Goal: Book appointment/travel/reservation

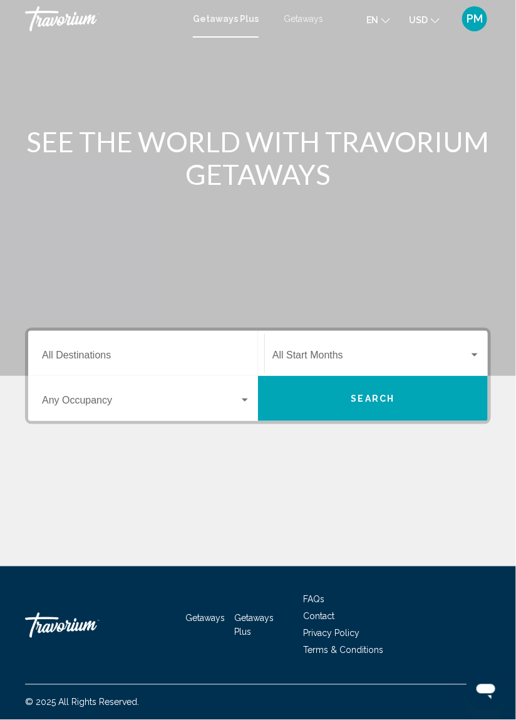
click at [91, 354] on input "Destination All Destinations" at bounding box center [146, 357] width 209 height 11
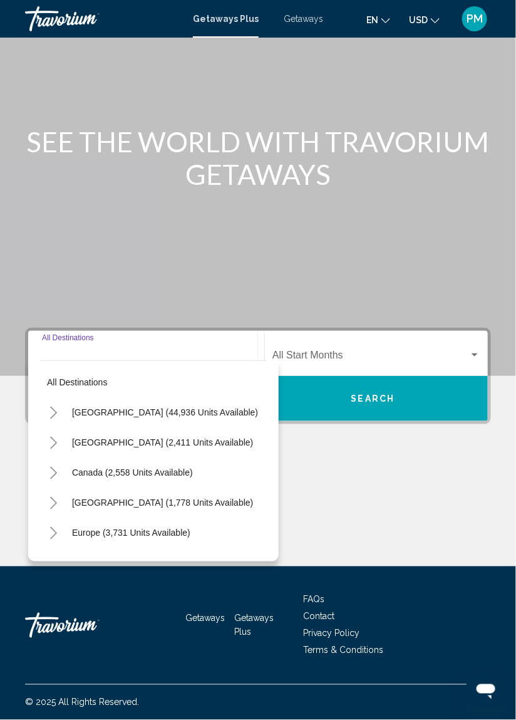
scroll to position [60, 0]
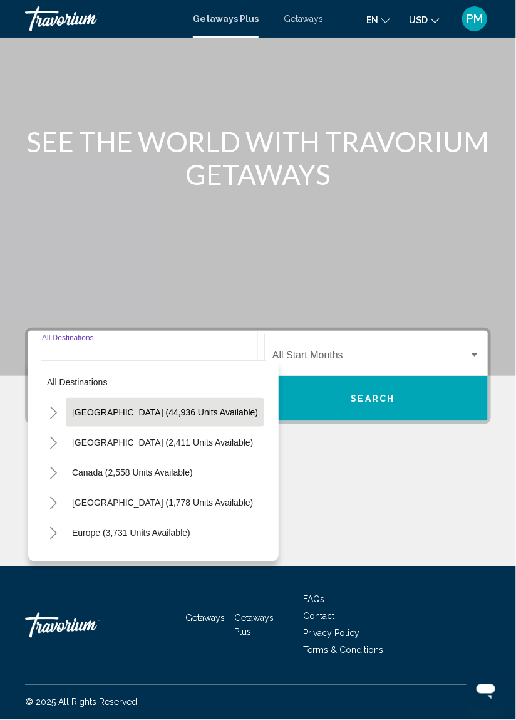
click at [115, 407] on span "United States (44,936 units available)" at bounding box center [165, 412] width 186 height 10
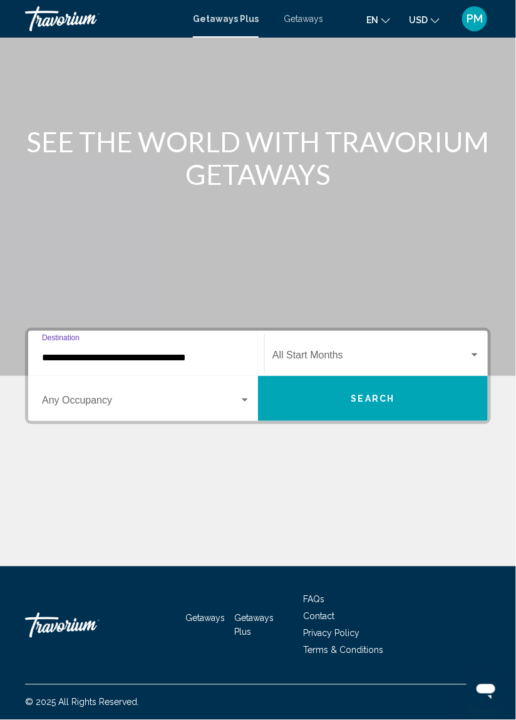
click at [89, 352] on input "**********" at bounding box center [146, 357] width 209 height 11
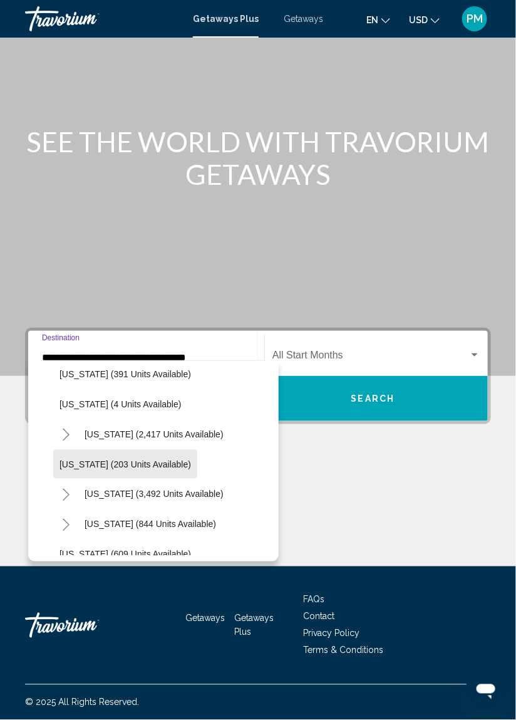
scroll to position [682, 0]
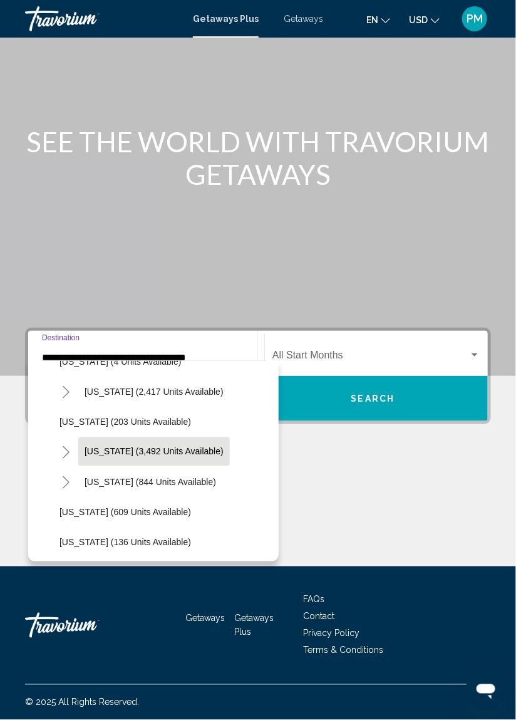
click at [157, 447] on span "Nevada (3,492 units available)" at bounding box center [154, 452] width 139 height 10
type input "**********"
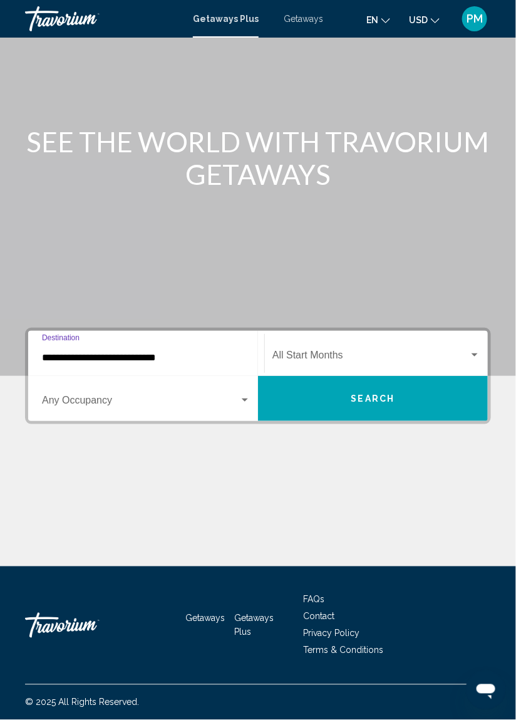
scroll to position [60, 0]
click at [472, 350] on div "Search widget" at bounding box center [474, 355] width 11 height 10
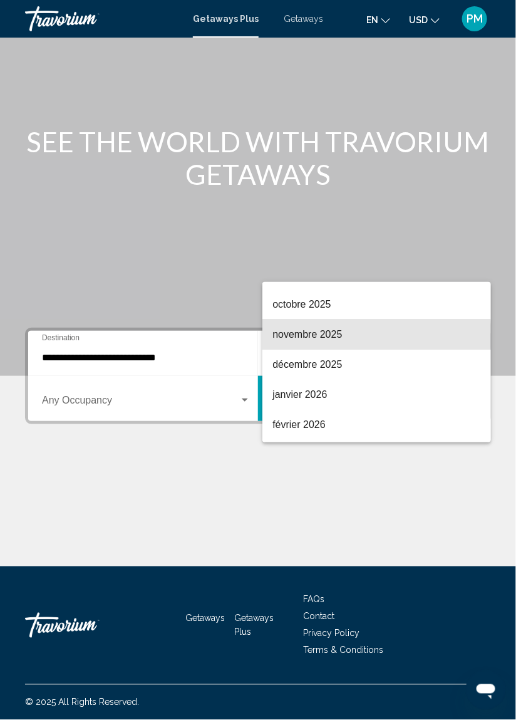
scroll to position [84, 0]
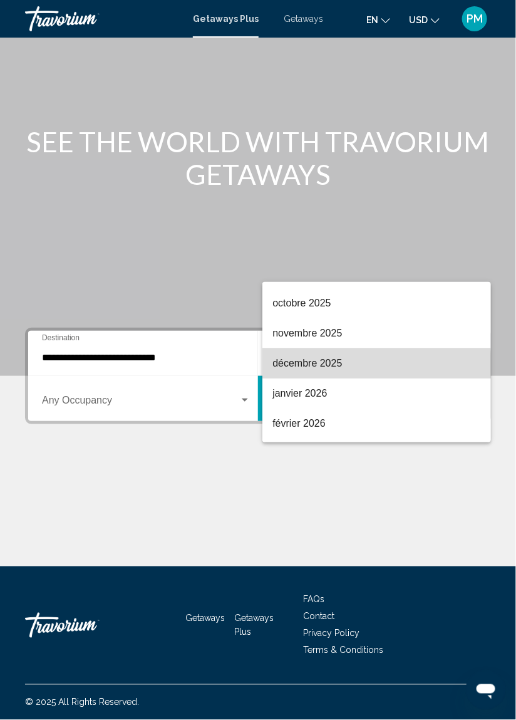
click at [317, 366] on span "décembre 2025" at bounding box center [376, 363] width 209 height 30
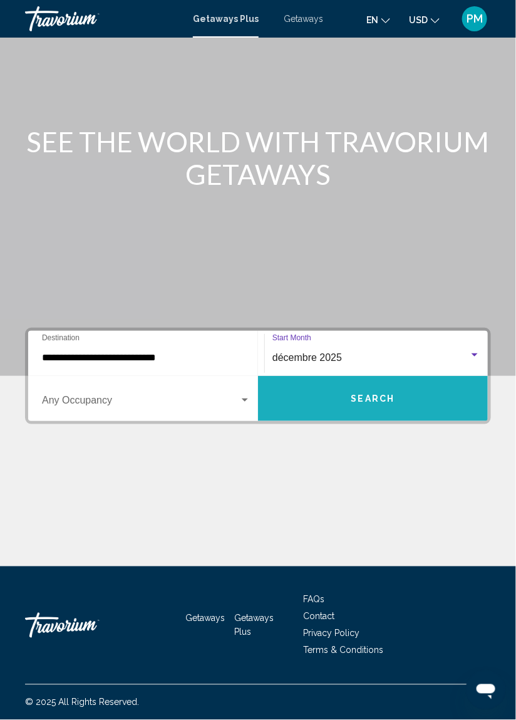
click at [364, 394] on span "Search" at bounding box center [373, 399] width 44 height 10
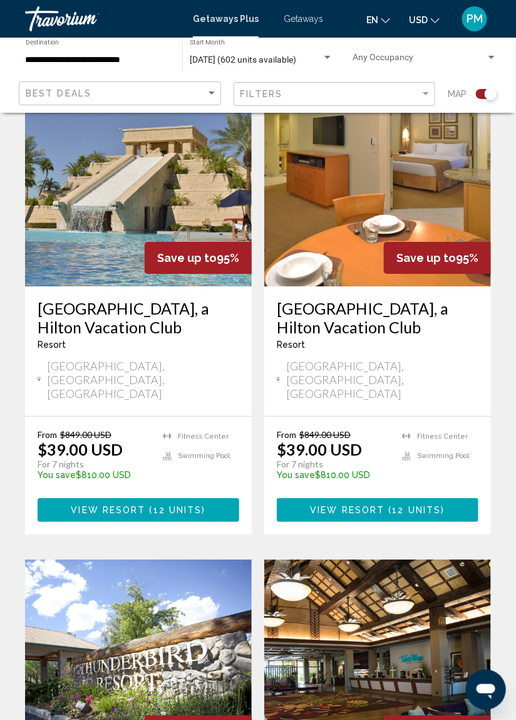
scroll to position [791, 0]
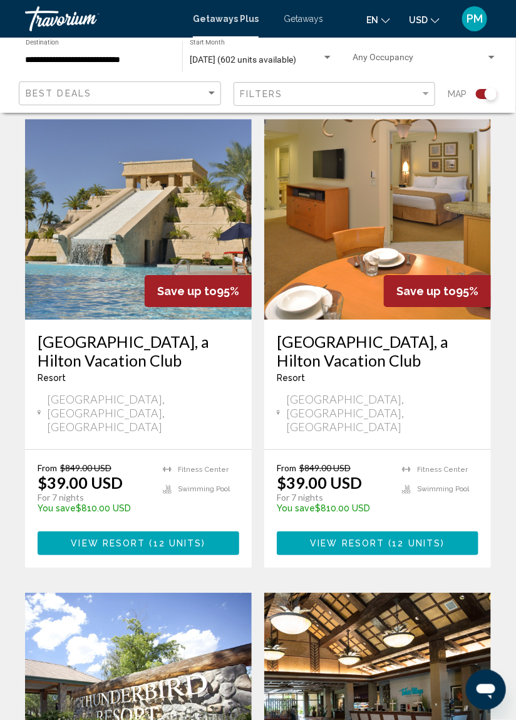
click at [376, 332] on h3 "[GEOGRAPHIC_DATA], a Hilton Vacation Club" at bounding box center [378, 351] width 202 height 38
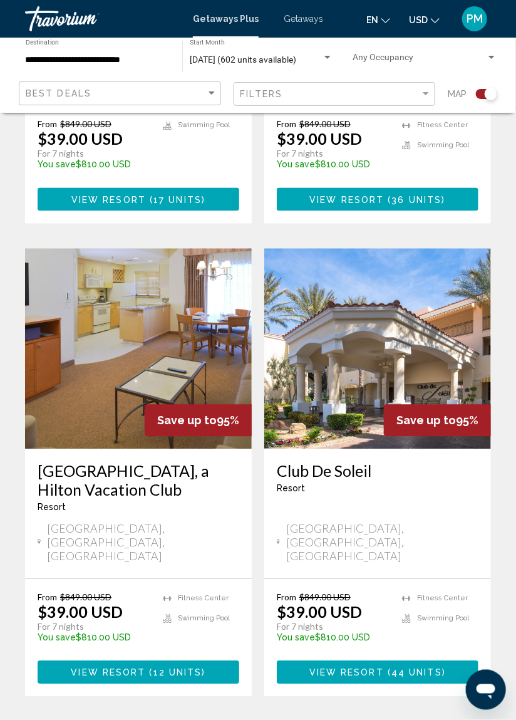
scroll to position [1592, 0]
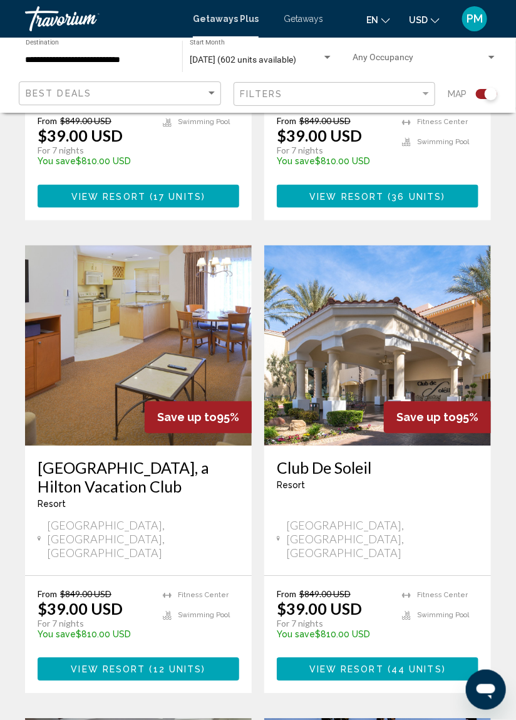
click at [110, 458] on h3 "[GEOGRAPHIC_DATA], a Hilton Vacation Club" at bounding box center [139, 477] width 202 height 38
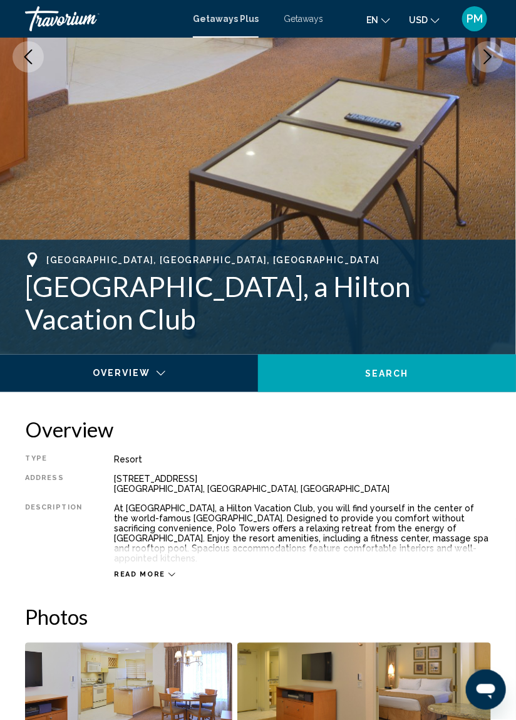
scroll to position [277, 0]
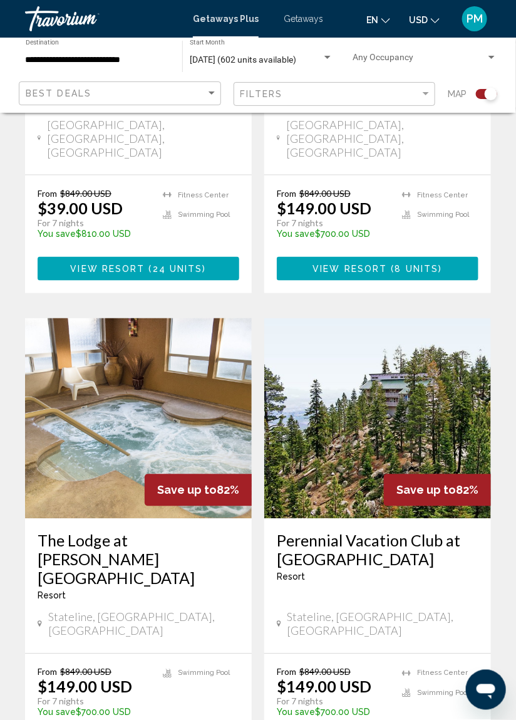
scroll to position [2526, 0]
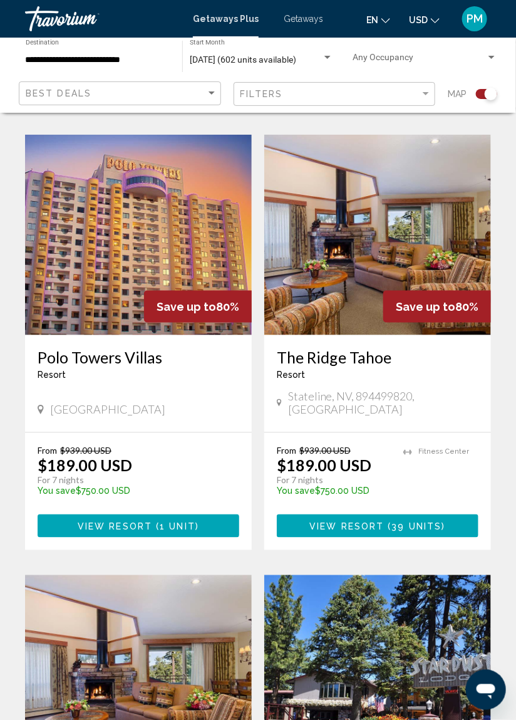
scroll to position [1197, 0]
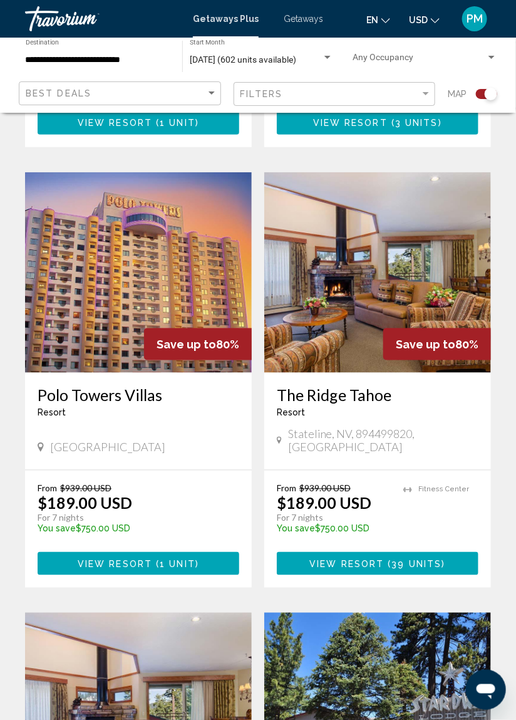
click at [101, 385] on h3 "Polo Towers Villas" at bounding box center [139, 394] width 202 height 19
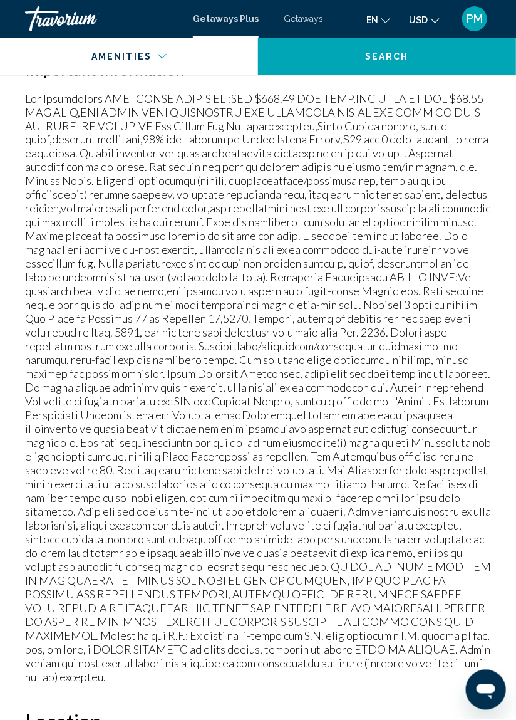
scroll to position [1510, 0]
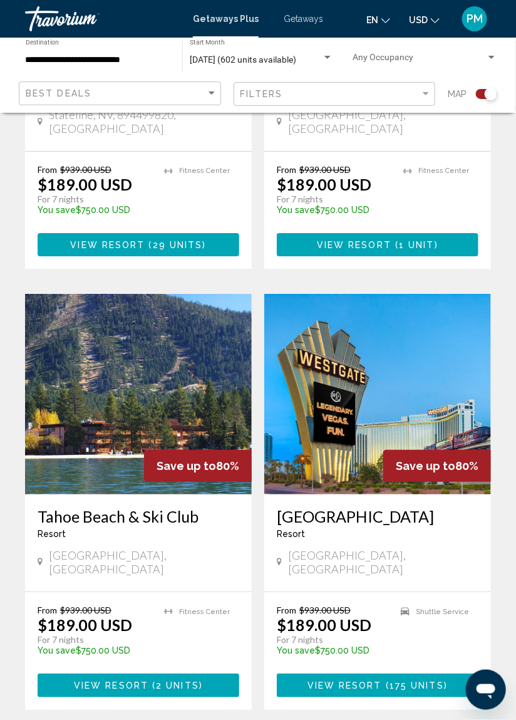
scroll to position [1954, 0]
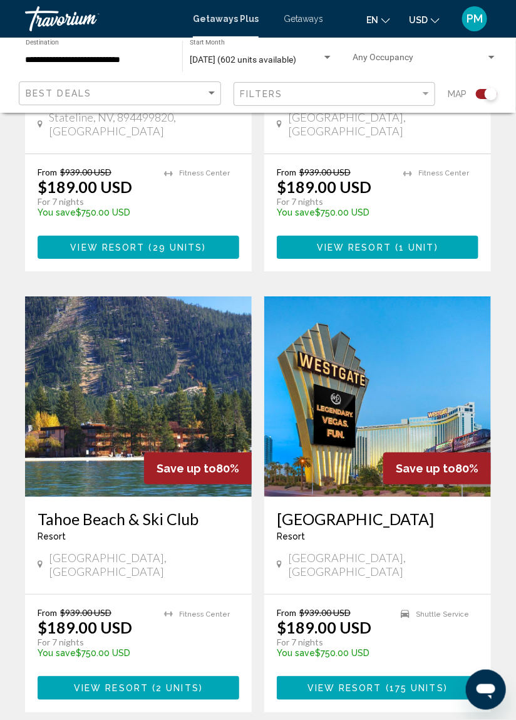
click at [354, 509] on h3 "[GEOGRAPHIC_DATA]" at bounding box center [378, 518] width 202 height 19
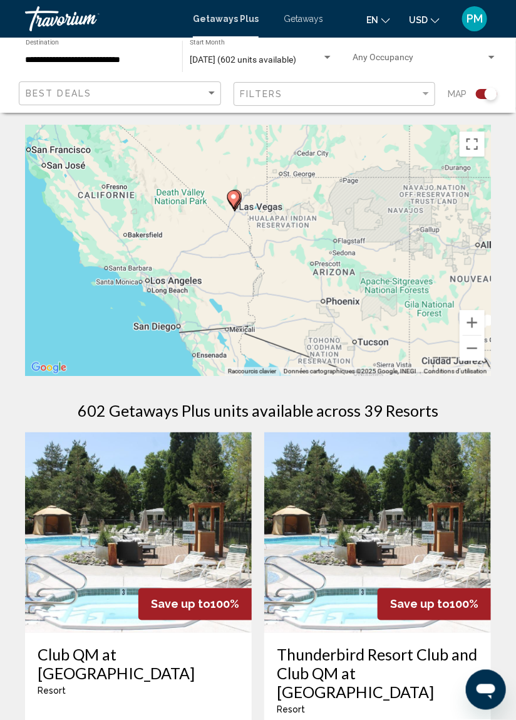
click at [272, 203] on div "Pour activer le glissement avec le clavier, appuyez sur Alt+Entrée. Une fois ce…" at bounding box center [258, 250] width 466 height 251
click at [233, 200] on icon "Main content" at bounding box center [233, 199] width 11 height 16
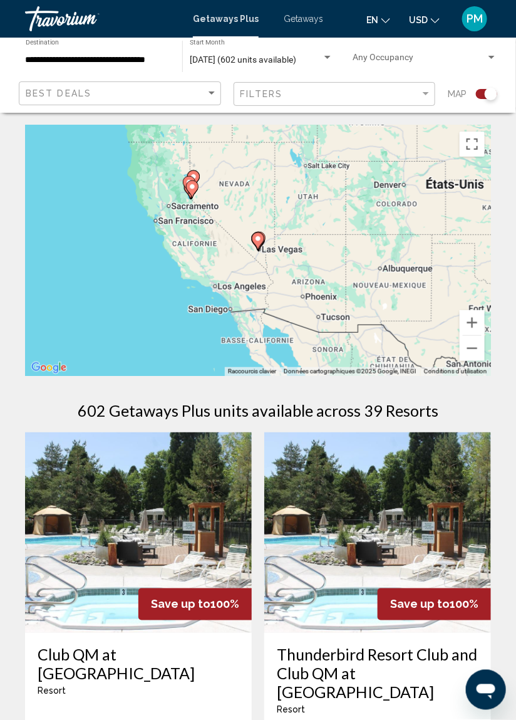
click at [263, 235] on icon "Main content" at bounding box center [257, 241] width 11 height 16
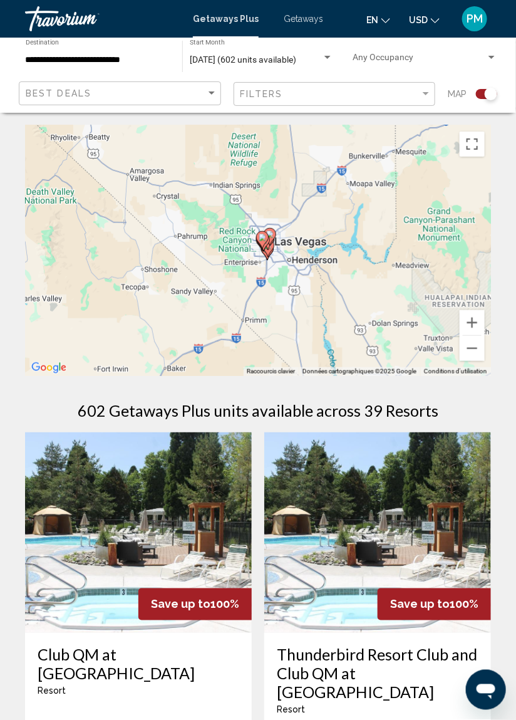
click at [268, 238] on icon "Main content" at bounding box center [262, 240] width 13 height 18
type input "**********"
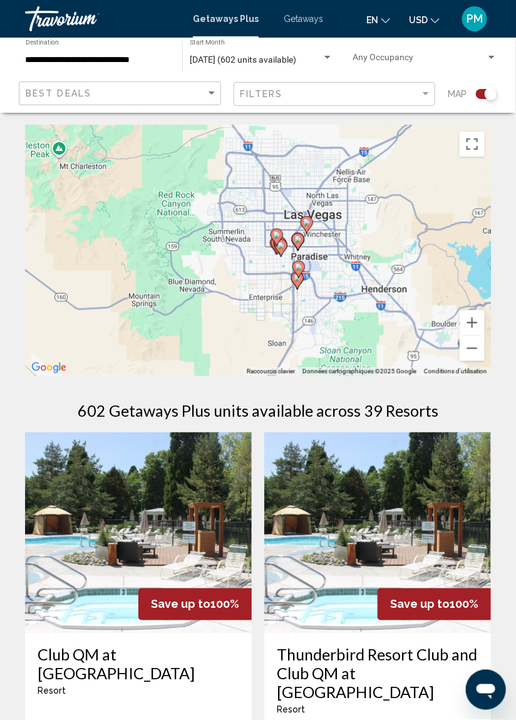
click at [307, 221] on image "Main content" at bounding box center [307, 223] width 8 height 8
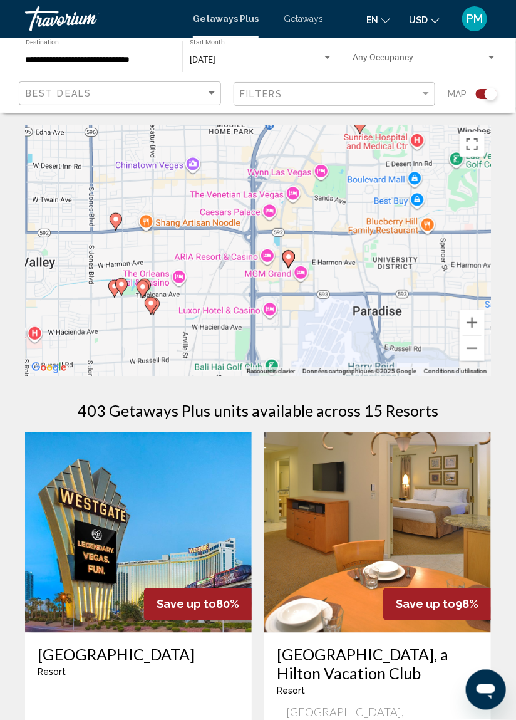
click at [291, 256] on image "Main content" at bounding box center [289, 257] width 8 height 8
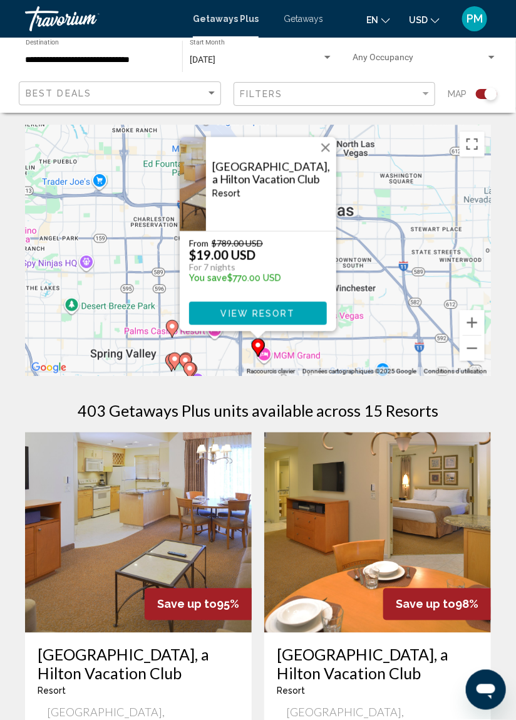
click at [323, 144] on button "Fermer" at bounding box center [325, 147] width 19 height 19
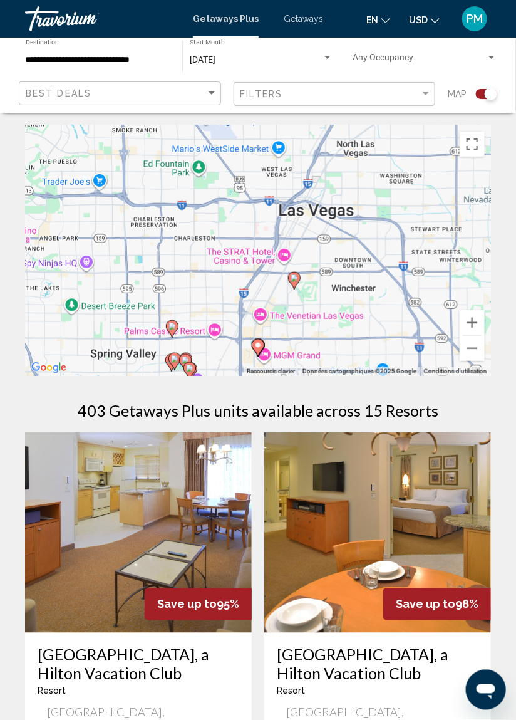
click at [294, 277] on div "Pour naviguer, appuyez sur les touches fléchées. Pour activer le glissement ave…" at bounding box center [258, 250] width 466 height 251
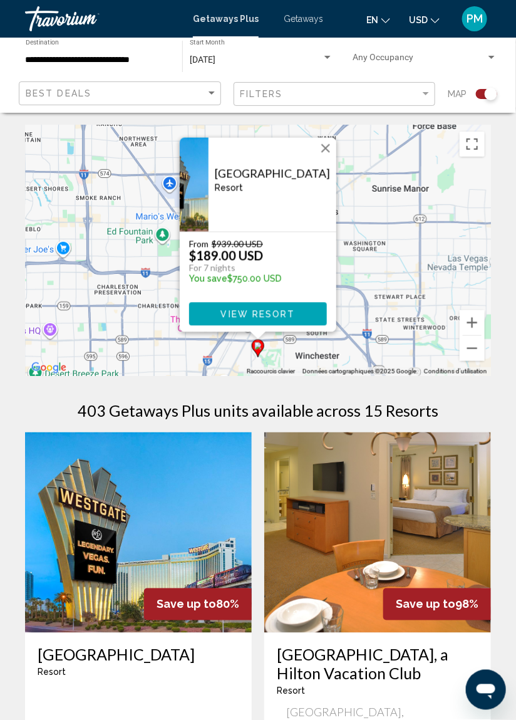
click at [325, 150] on button "Fermer" at bounding box center [325, 148] width 19 height 19
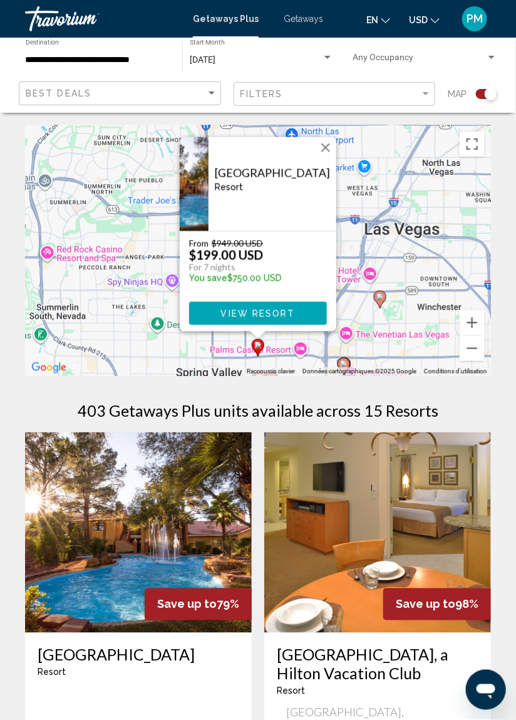
click at [269, 309] on span "View Resort" at bounding box center [257, 314] width 75 height 10
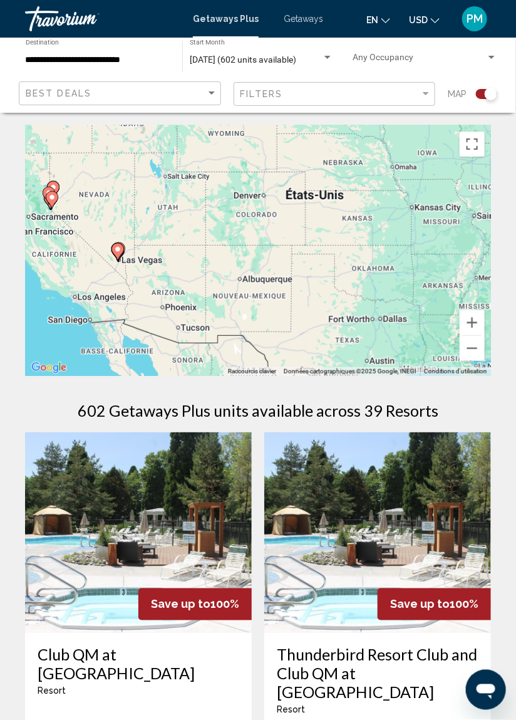
click at [117, 251] on div "Pour activer le glissement avec le clavier, appuyez sur Alt+Entrée. Une fois ce…" at bounding box center [258, 250] width 466 height 251
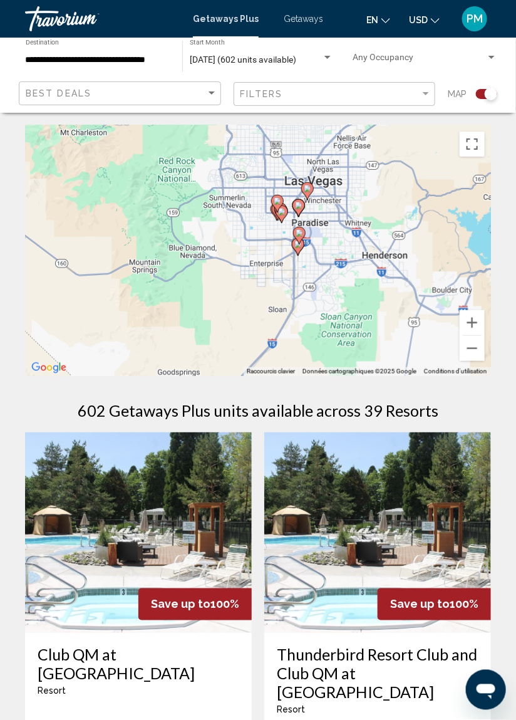
click at [301, 205] on image "Main content" at bounding box center [299, 206] width 8 height 8
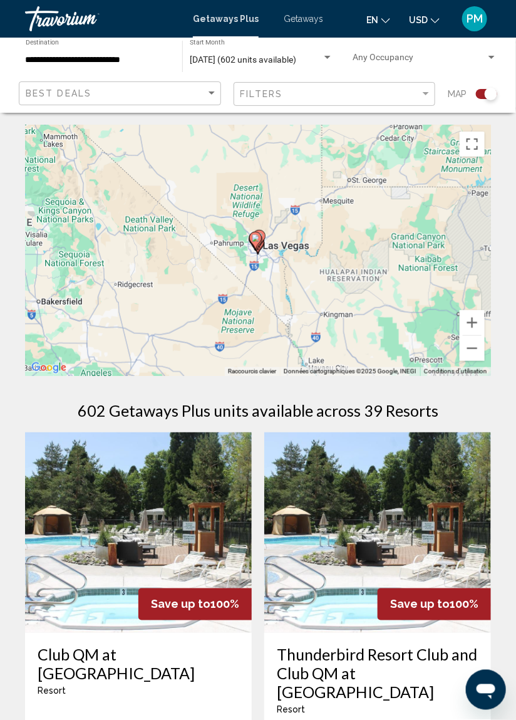
click at [259, 235] on image "Main content" at bounding box center [256, 238] width 8 height 8
type input "**********"
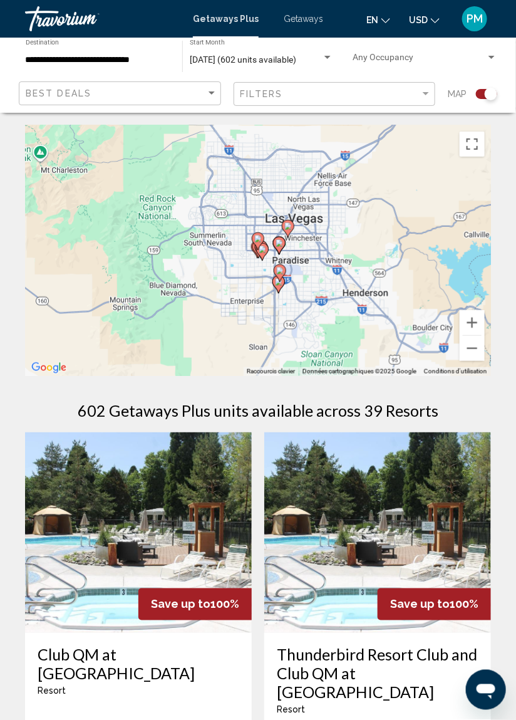
click at [257, 237] on image "Main content" at bounding box center [258, 239] width 8 height 8
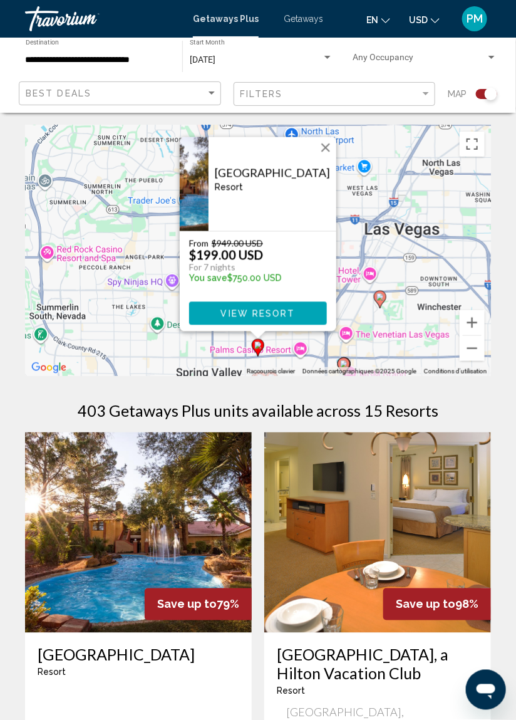
click at [326, 145] on button "Fermer" at bounding box center [325, 147] width 19 height 19
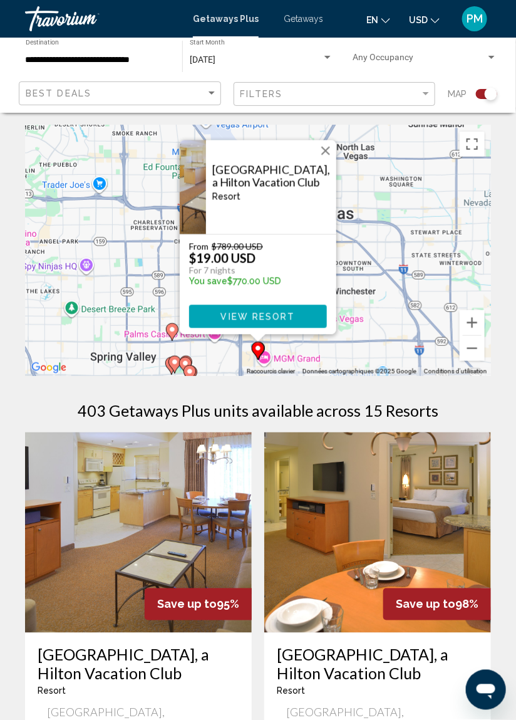
click at [326, 152] on button "Fermer" at bounding box center [325, 151] width 19 height 19
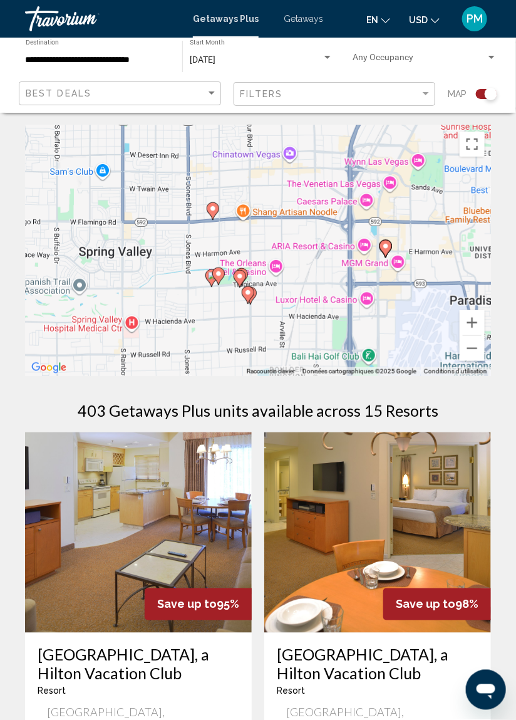
click at [240, 275] on image "Main content" at bounding box center [240, 276] width 8 height 8
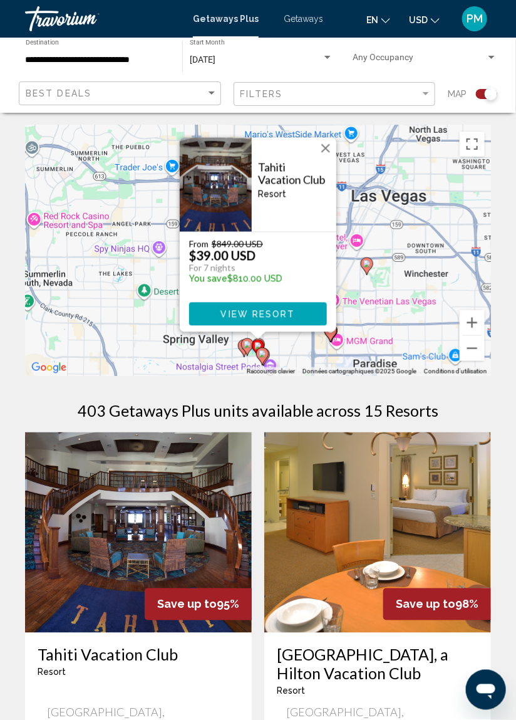
click at [328, 148] on button "Fermer" at bounding box center [325, 148] width 19 height 19
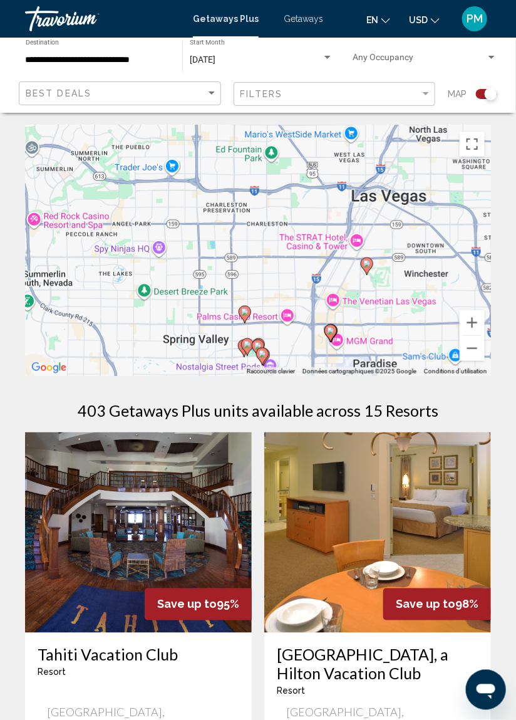
click at [262, 358] on div "Pour naviguer, appuyez sur les touches fléchées. Pour activer le glissement ave…" at bounding box center [258, 250] width 466 height 251
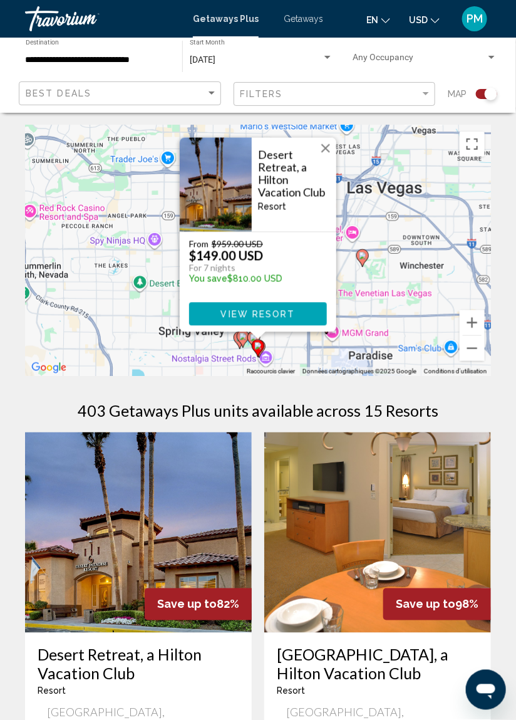
click at [323, 149] on button "Fermer" at bounding box center [325, 148] width 19 height 19
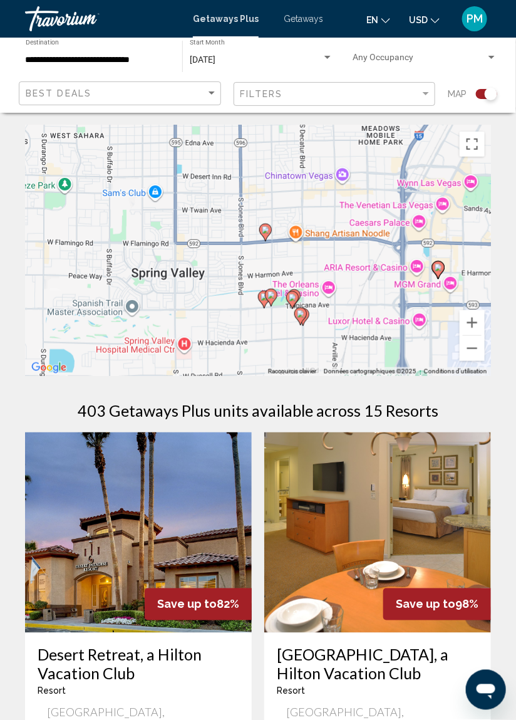
click at [268, 297] on image "Main content" at bounding box center [271, 295] width 8 height 8
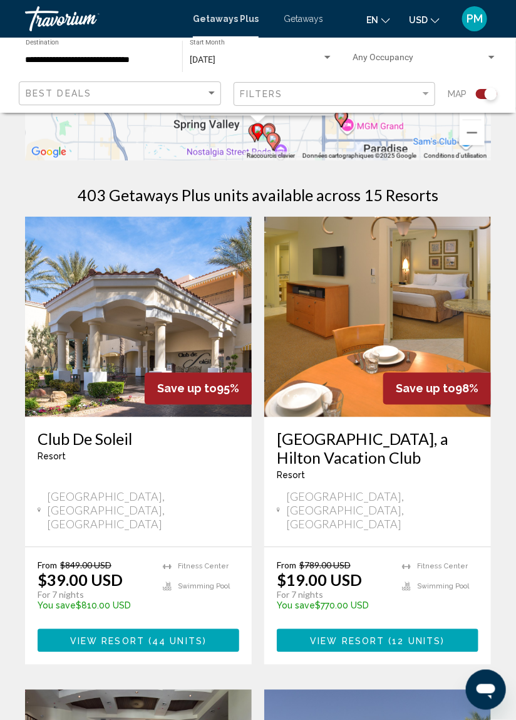
scroll to position [217, 0]
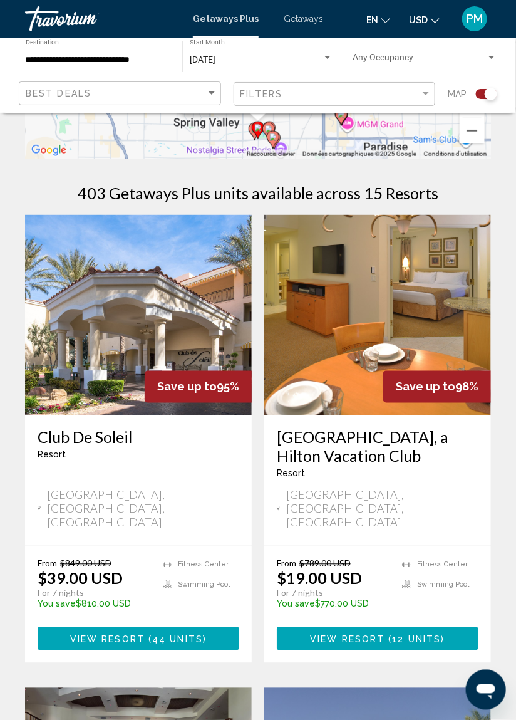
click at [133, 634] on span "View Resort" at bounding box center [107, 639] width 75 height 10
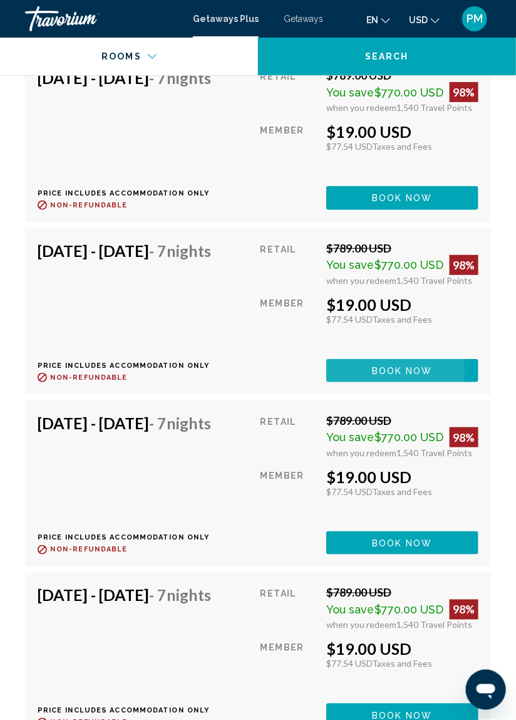
scroll to position [4408, 0]
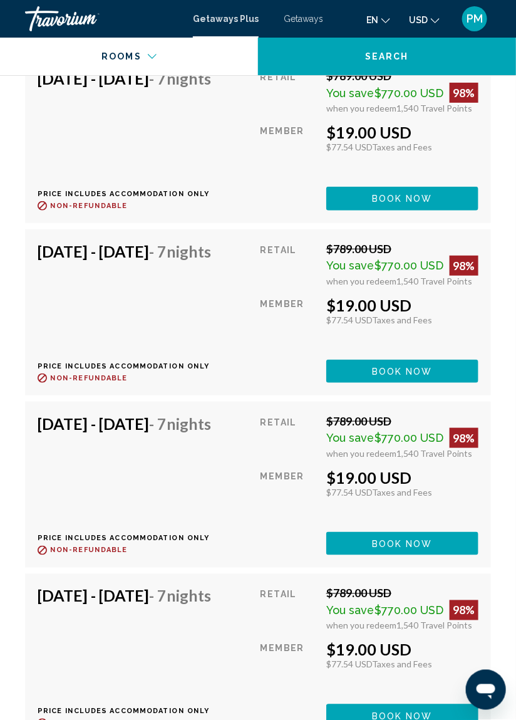
click at [181, 261] on h4 "[DATE] - [DATE] - 7 Nights" at bounding box center [124, 251] width 173 height 19
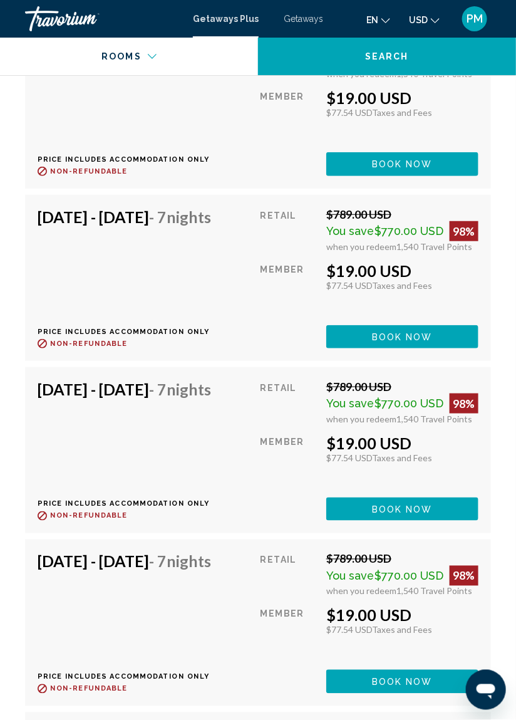
scroll to position [4442, 0]
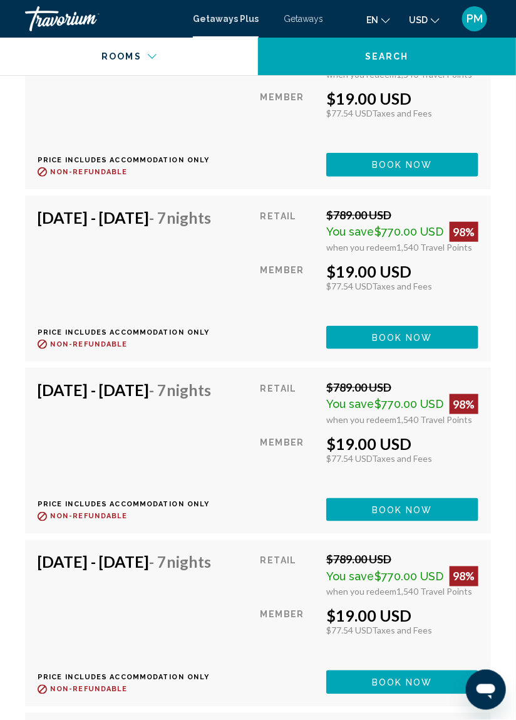
click at [185, 325] on div "[DATE] - [DATE] - 7 Nights Price includes accommodation only Refundable until :…" at bounding box center [258, 278] width 466 height 166
click at [132, 336] on p "Price includes accommodation only" at bounding box center [129, 332] width 183 height 8
click at [375, 238] on span "You save" at bounding box center [350, 231] width 48 height 13
click at [303, 316] on div "Member" at bounding box center [289, 289] width 56 height 54
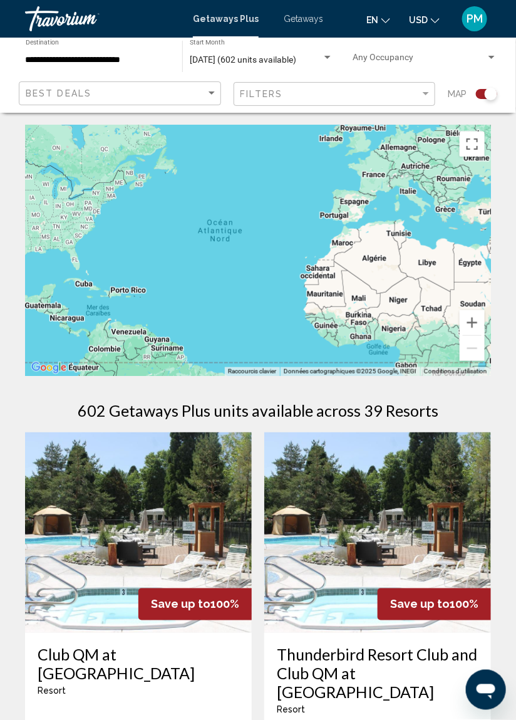
click at [491, 57] on div "Search widget" at bounding box center [491, 57] width 6 height 3
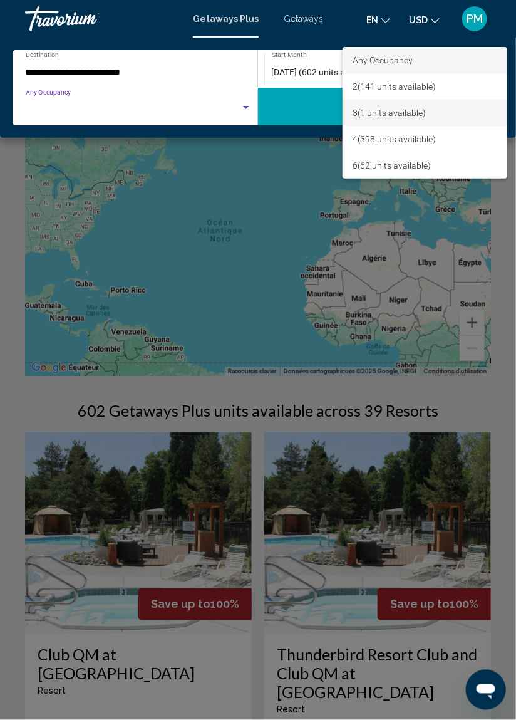
click at [356, 115] on span "3 (1 units available)" at bounding box center [425, 113] width 144 height 26
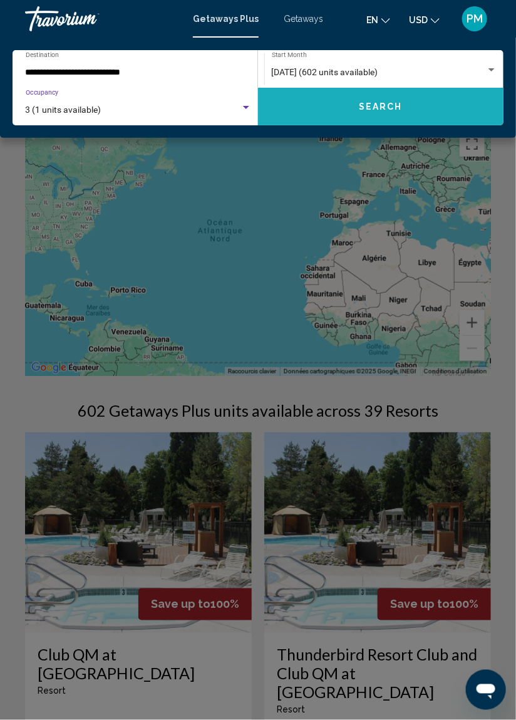
click at [387, 111] on span "Search" at bounding box center [381, 107] width 44 height 10
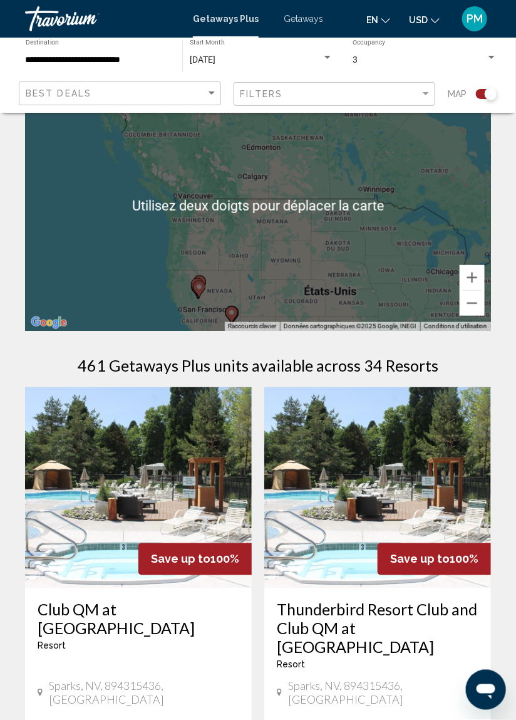
scroll to position [48, 0]
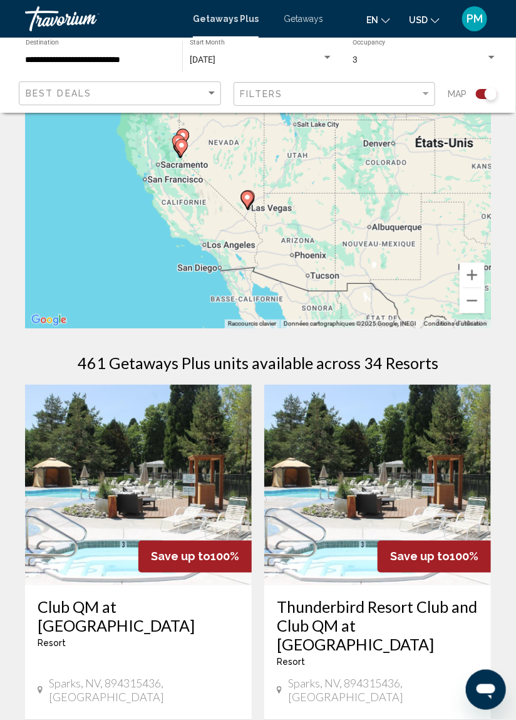
click at [271, 206] on div "Pour activer le glissement avec le clavier, appuyez sur Alt+Entrée. Une fois ce…" at bounding box center [258, 203] width 466 height 251
click at [249, 195] on div "Pour activer le glissement avec le clavier, appuyez sur Alt+Entrée. Une fois ce…" at bounding box center [258, 203] width 466 height 251
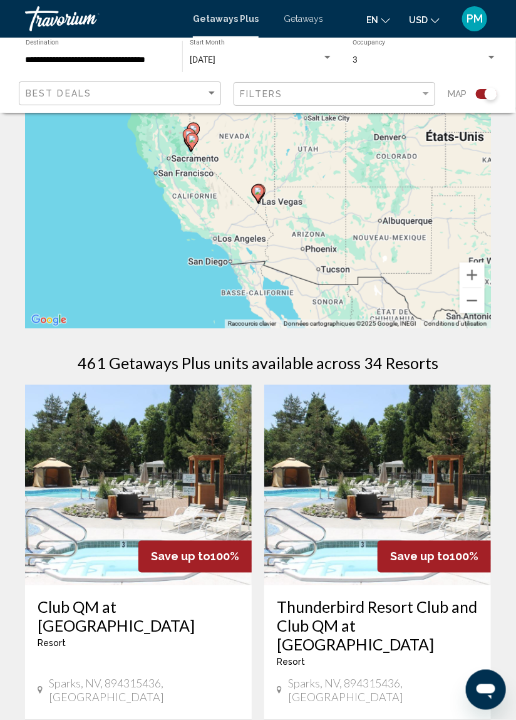
click at [259, 190] on image "Main content" at bounding box center [258, 191] width 8 height 8
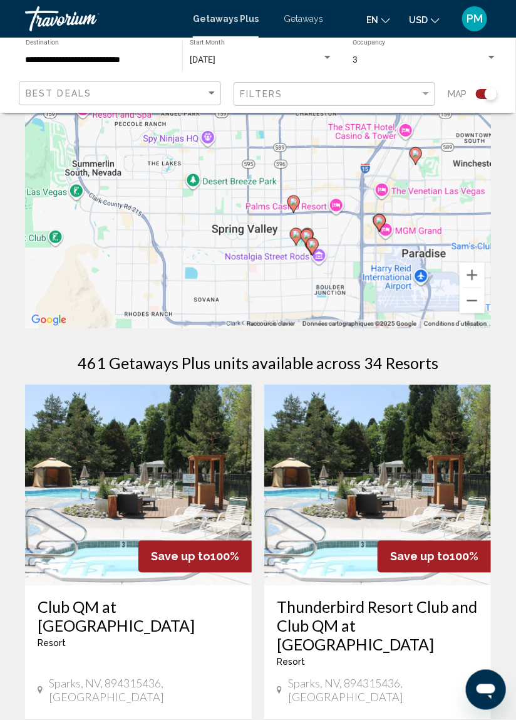
click at [294, 201] on image "Main content" at bounding box center [294, 202] width 8 height 8
type input "**********"
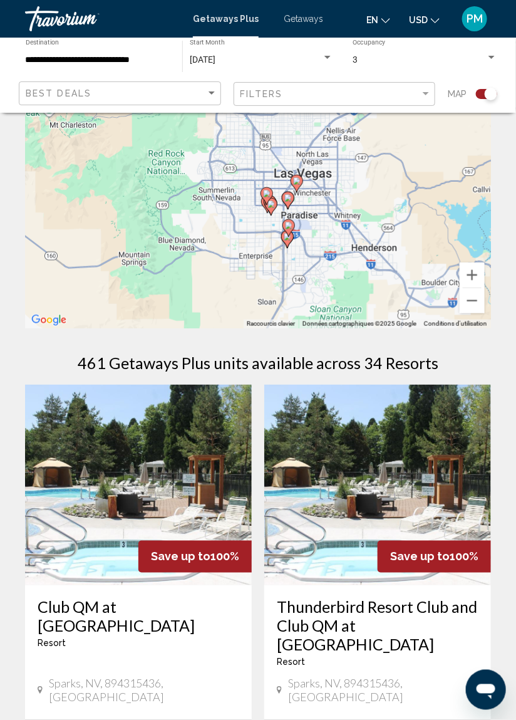
scroll to position [0, 0]
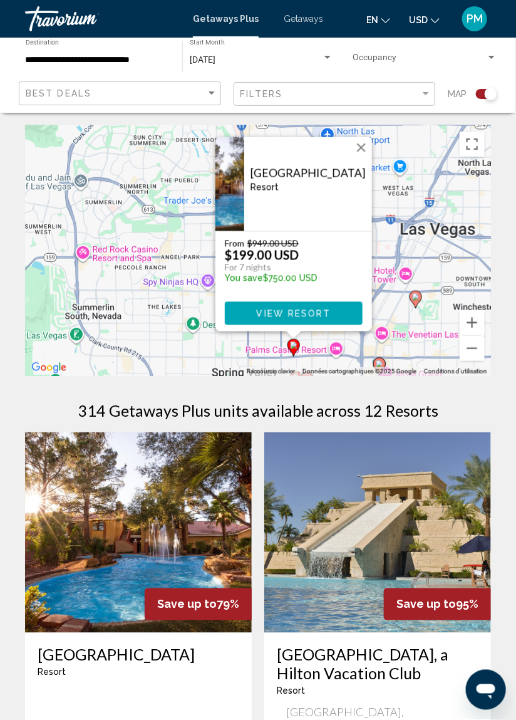
click at [357, 153] on button "Fermer" at bounding box center [361, 147] width 19 height 19
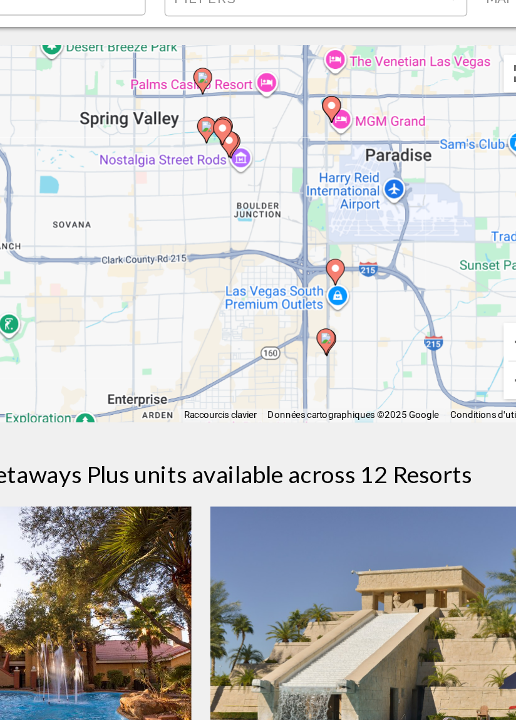
click at [348, 277] on div "Pour activer le glissement avec le clavier, appuyez sur Alt+Entrée. Une fois ce…" at bounding box center [258, 250] width 466 height 251
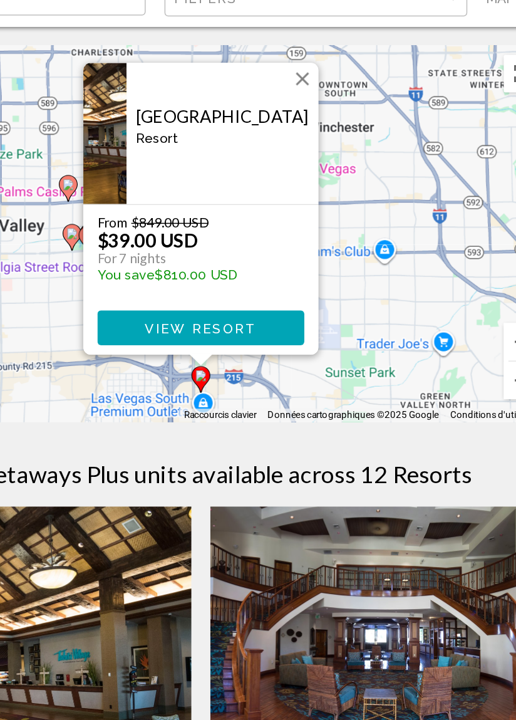
click at [326, 149] on button "Fermer" at bounding box center [325, 147] width 19 height 19
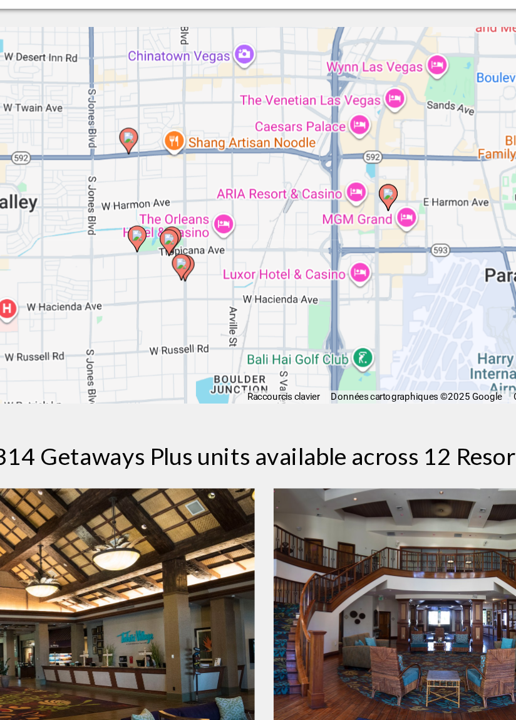
click at [202, 283] on image "Main content" at bounding box center [203, 283] width 8 height 8
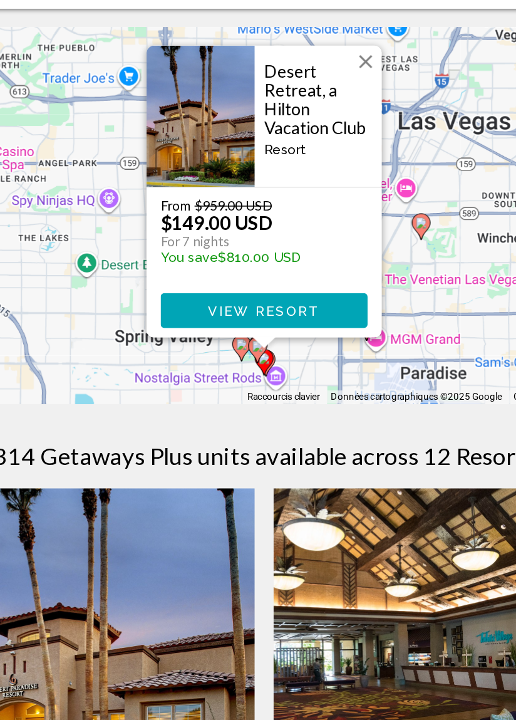
click at [327, 151] on button "Fermer" at bounding box center [325, 148] width 19 height 19
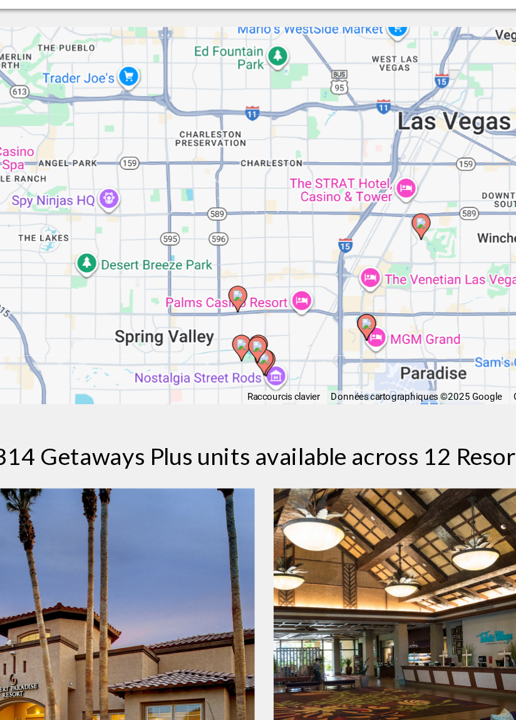
click at [242, 335] on div "Pour naviguer, appuyez sur les touches fléchées. Pour activer le glissement ave…" at bounding box center [258, 250] width 466 height 251
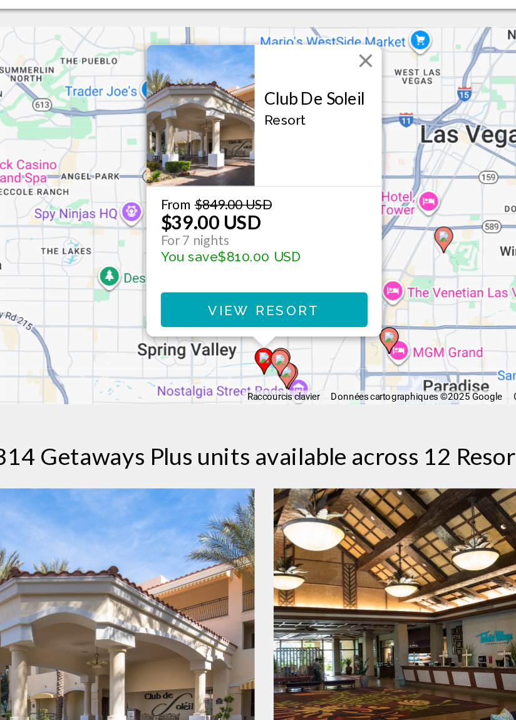
click at [324, 147] on button "Fermer" at bounding box center [325, 147] width 19 height 19
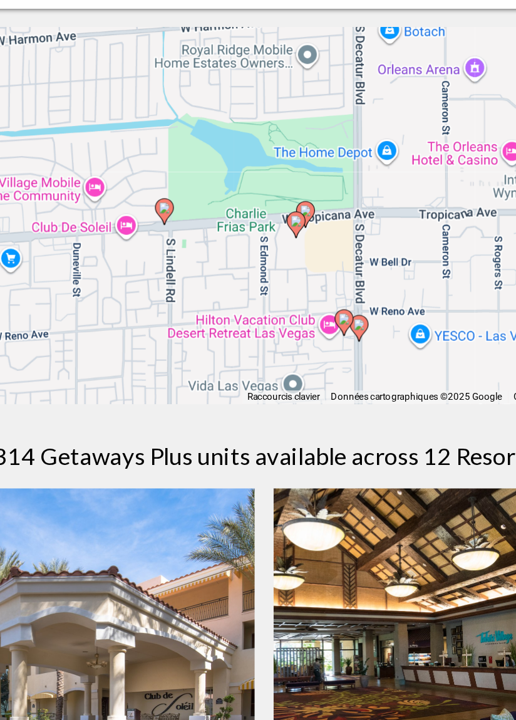
click at [280, 254] on image "Main content" at bounding box center [280, 255] width 8 height 8
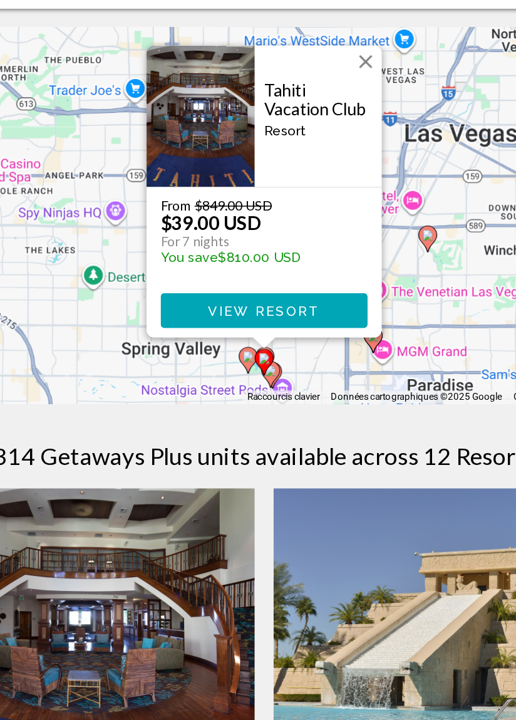
click at [326, 150] on button "Fermer" at bounding box center [325, 148] width 19 height 19
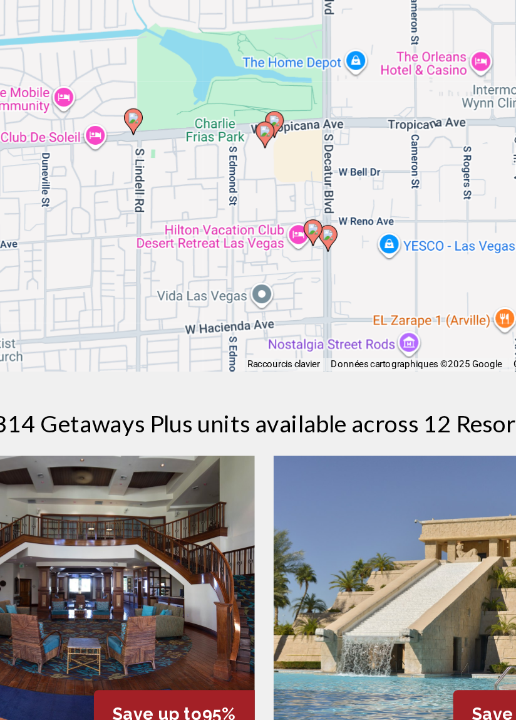
click at [304, 285] on icon "Main content" at bounding box center [300, 287] width 11 height 16
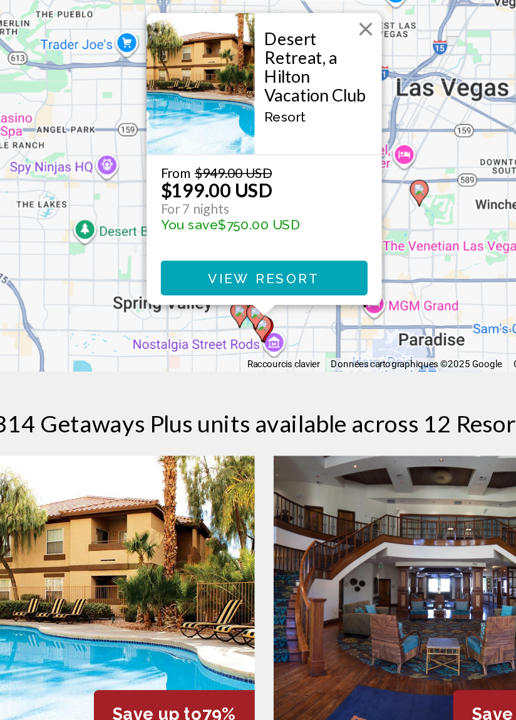
click at [328, 146] on button "Fermer" at bounding box center [325, 148] width 19 height 19
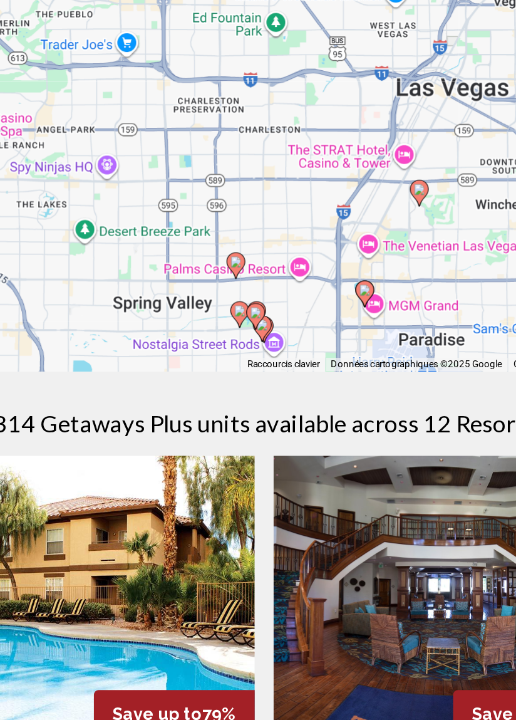
click at [256, 334] on div "Pour naviguer, appuyez sur les touches fléchées. Pour activer le glissement ave…" at bounding box center [258, 250] width 466 height 251
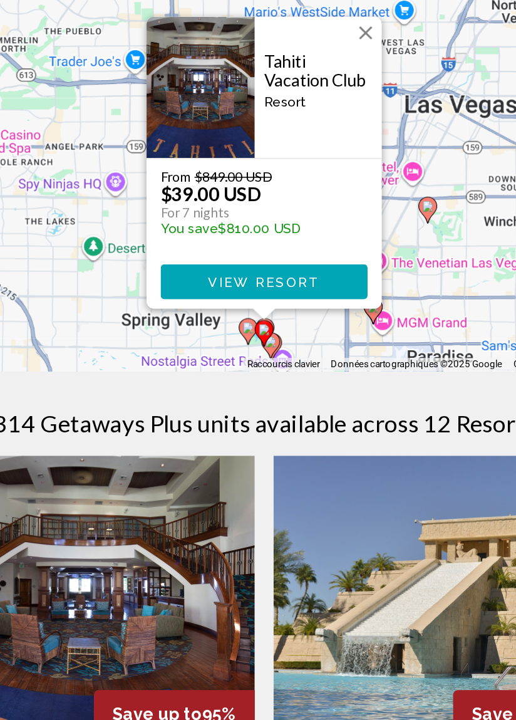
click at [326, 151] on button "Fermer" at bounding box center [325, 151] width 19 height 19
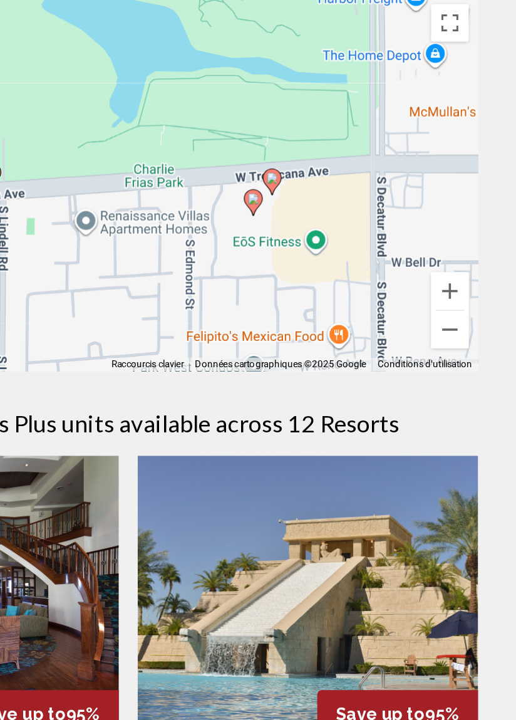
click at [355, 247] on image "Main content" at bounding box center [354, 248] width 8 height 8
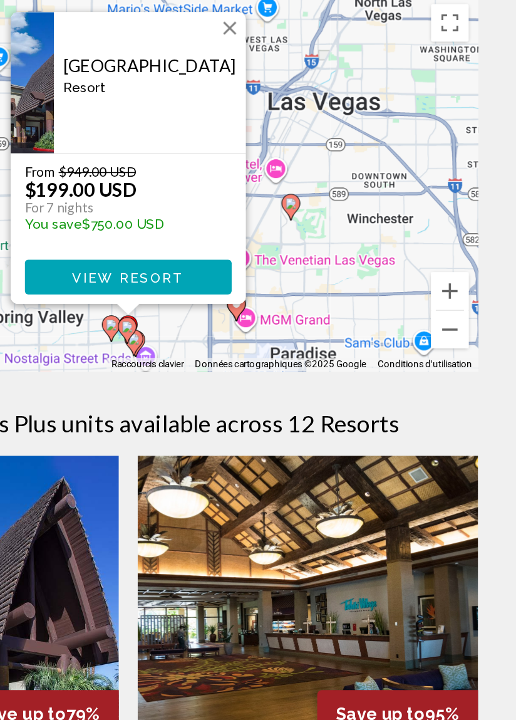
click at [325, 147] on button "Fermer" at bounding box center [325, 147] width 19 height 19
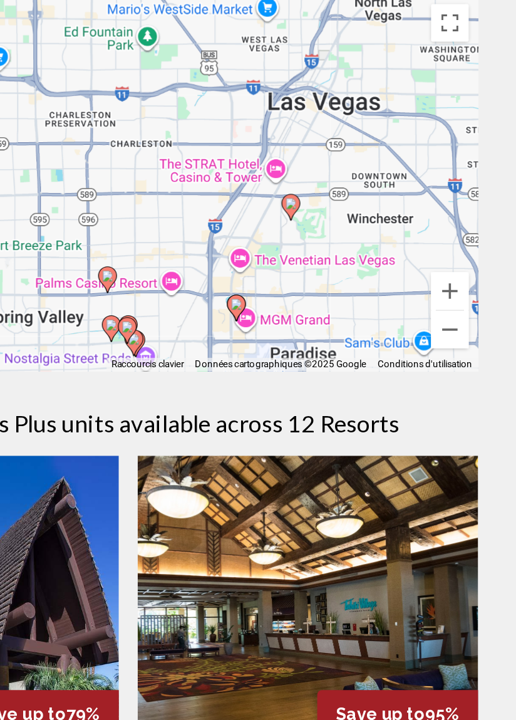
click at [366, 263] on div "Pour naviguer, appuyez sur les touches fléchées. Pour activer le glissement ave…" at bounding box center [258, 250] width 466 height 251
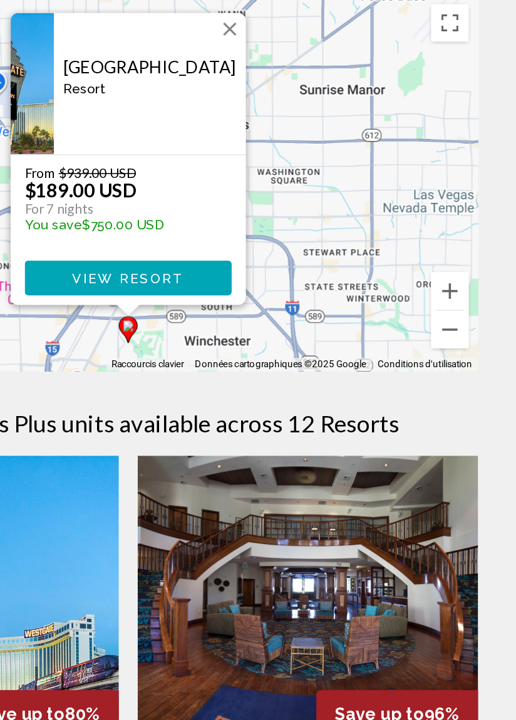
click at [324, 148] on button "Fermer" at bounding box center [325, 148] width 19 height 19
